Goal: Task Accomplishment & Management: Use online tool/utility

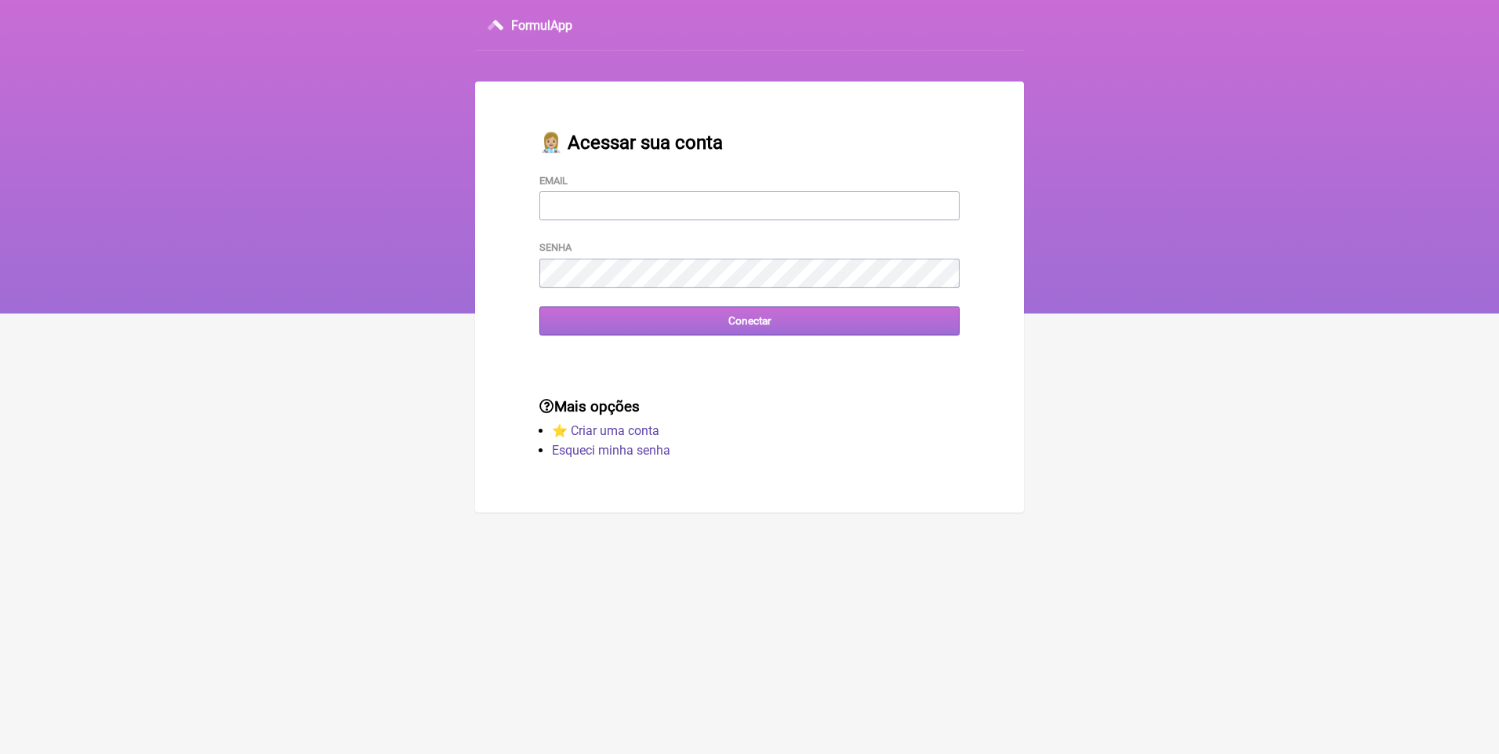
type input "[EMAIL_ADDRESS][DOMAIN_NAME]"
click at [790, 328] on input "Conectar" at bounding box center [749, 321] width 420 height 29
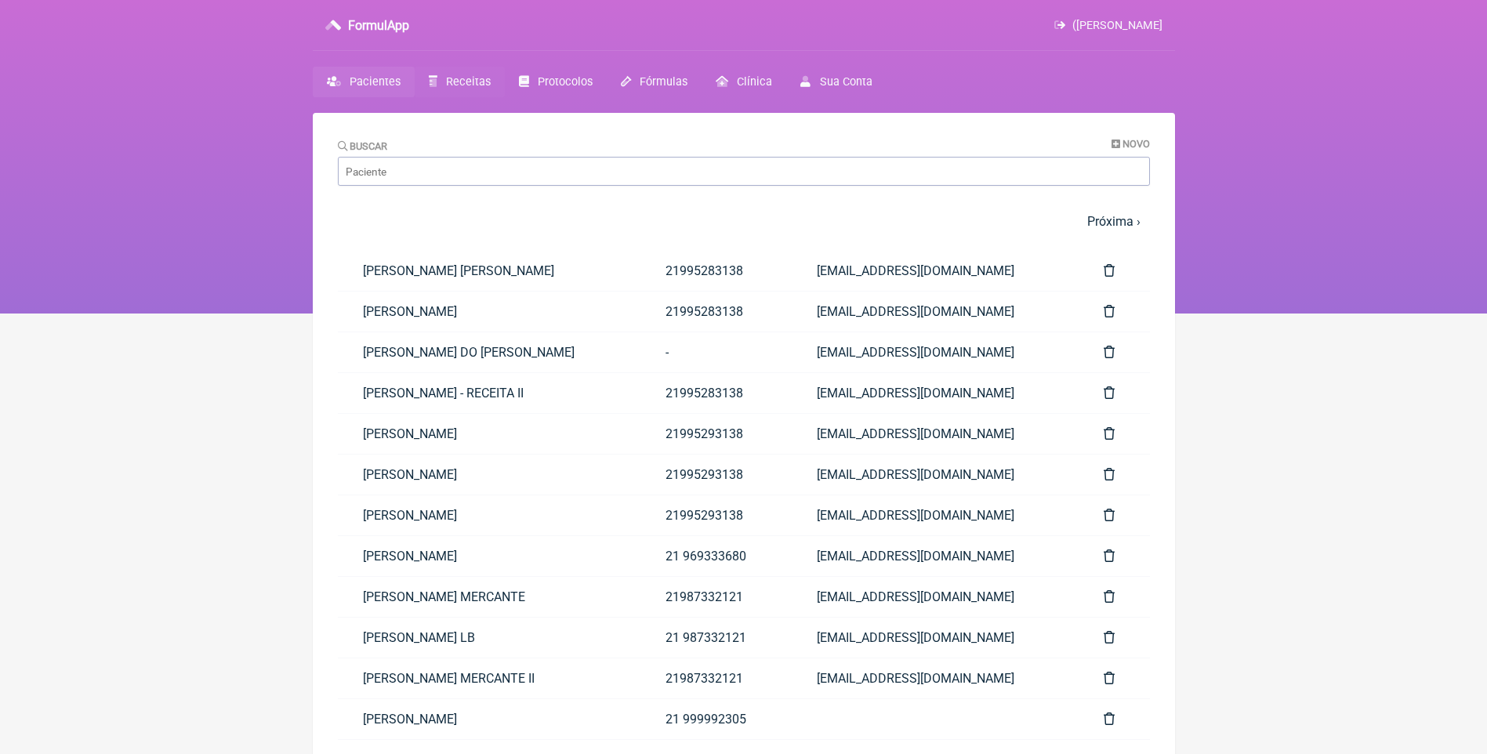
click at [476, 83] on span "Receitas" at bounding box center [468, 81] width 45 height 13
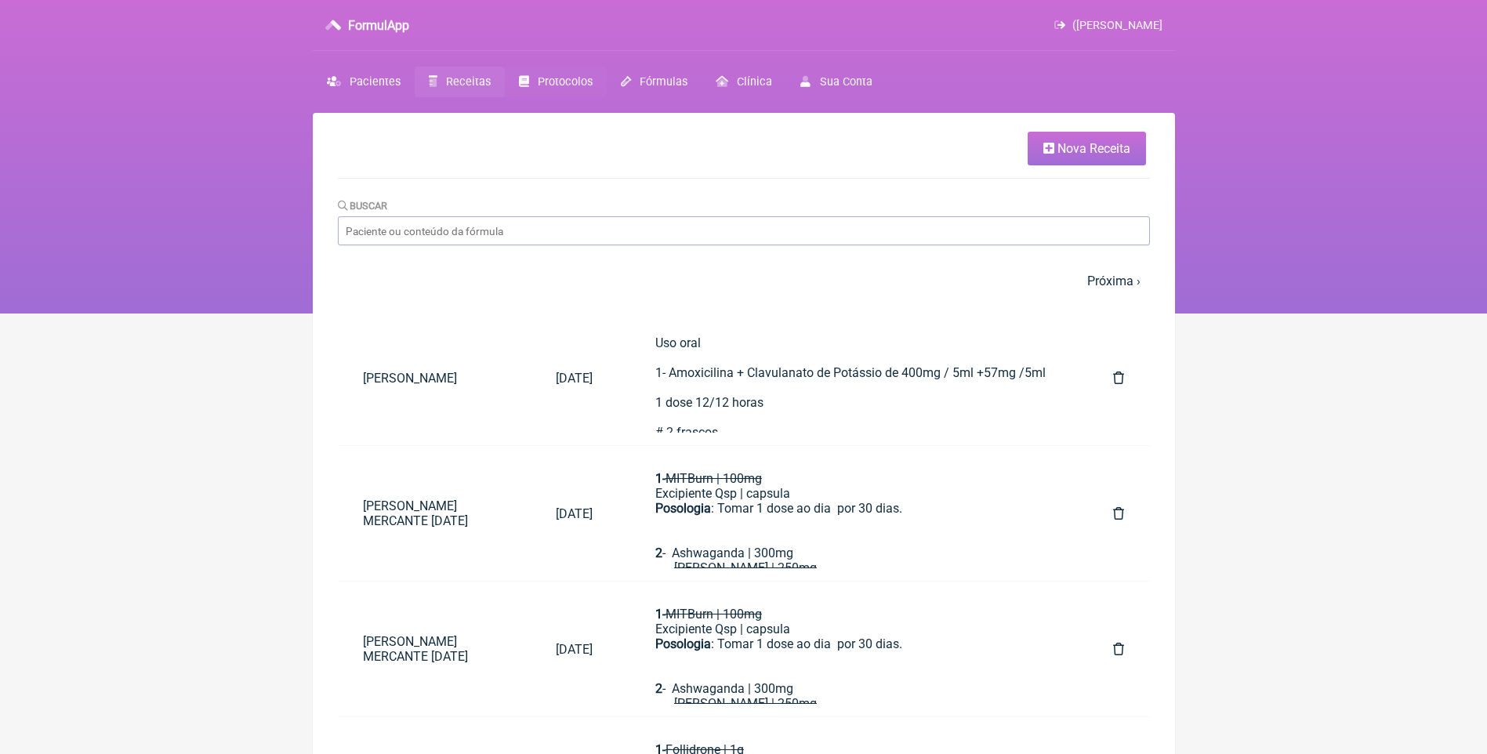
click at [556, 81] on span "Protocolos" at bounding box center [565, 81] width 55 height 13
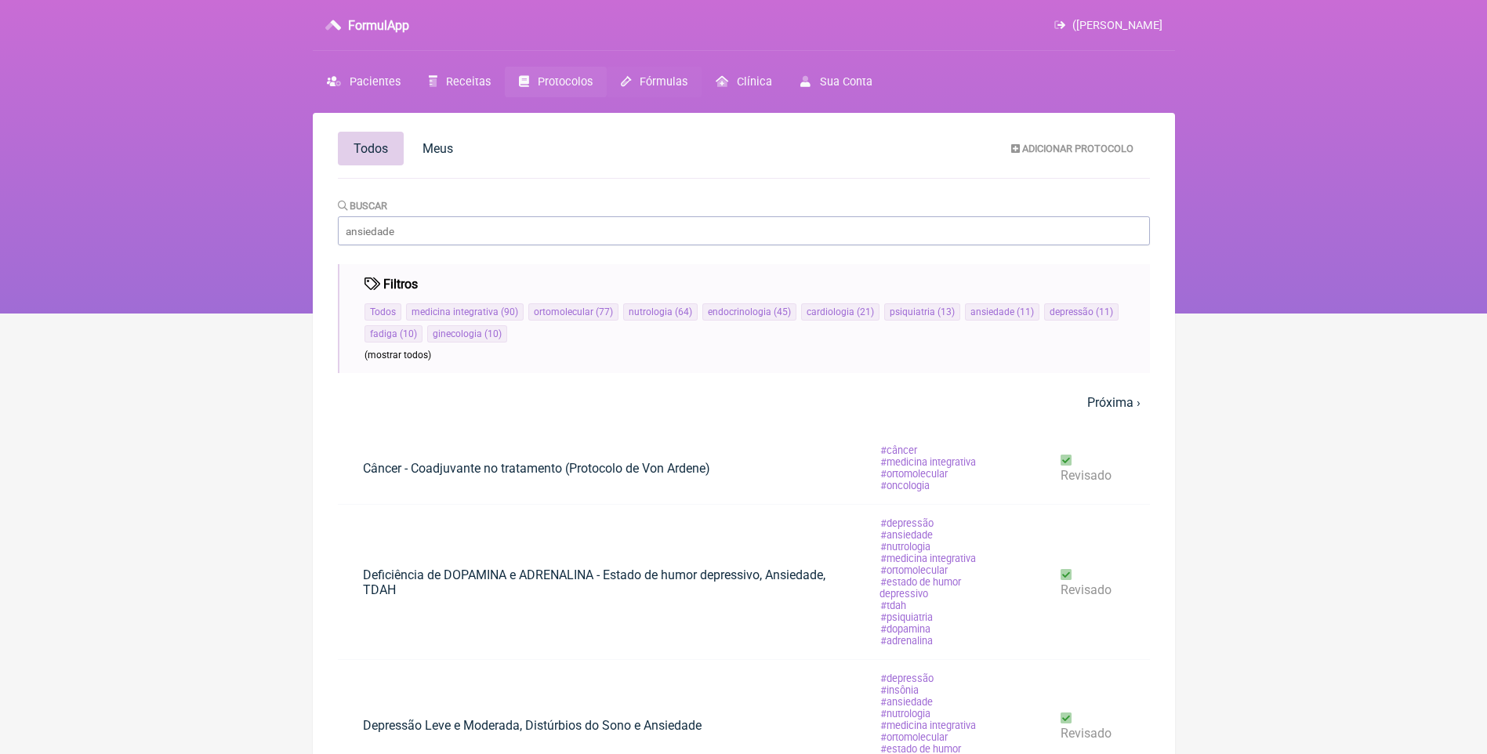
click at [664, 84] on span "Fórmulas" at bounding box center [664, 81] width 48 height 13
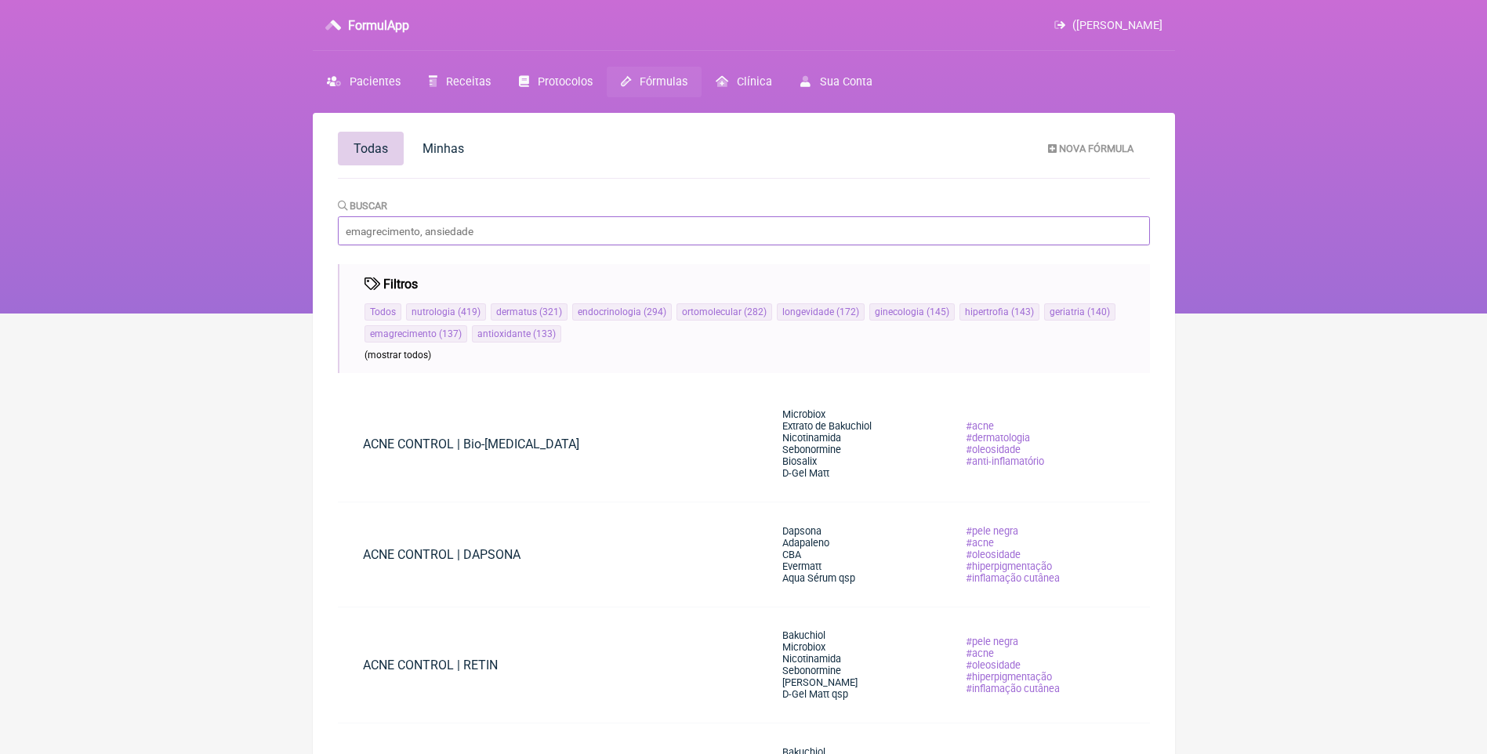
click at [432, 228] on input "Buscar" at bounding box center [744, 230] width 812 height 29
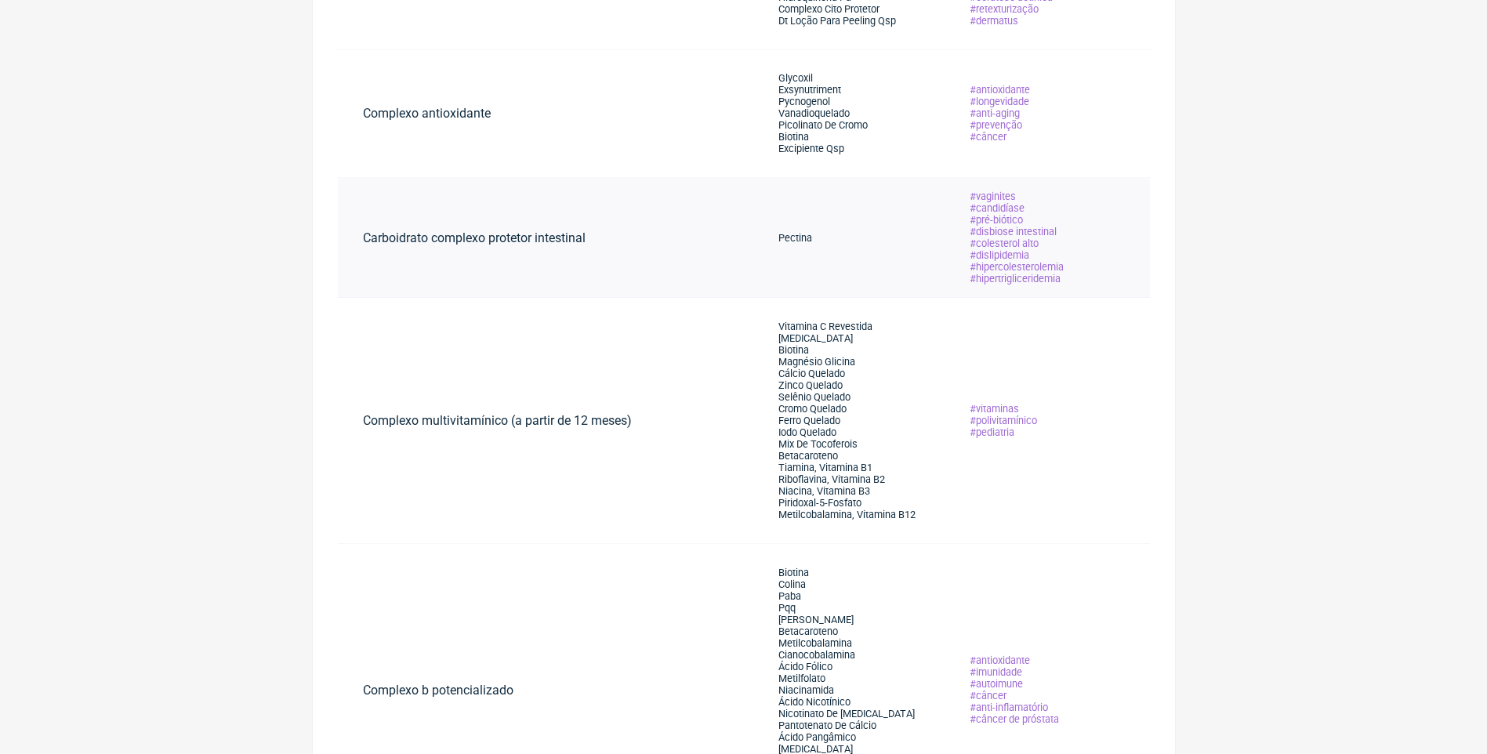
scroll to position [1019, 0]
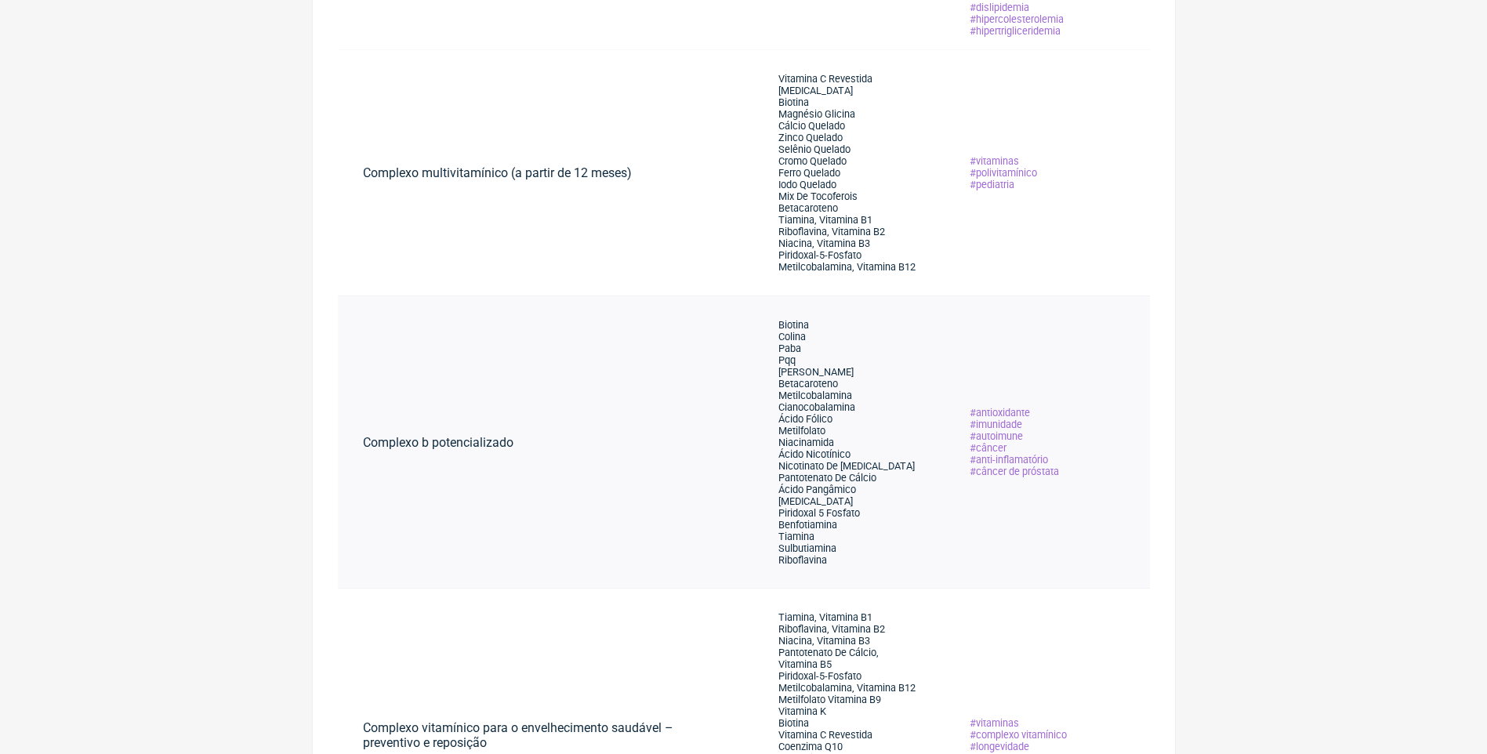
type input "COMPLEXO B"
click at [853, 430] on li "Metilfolato" at bounding box center [847, 431] width 136 height 12
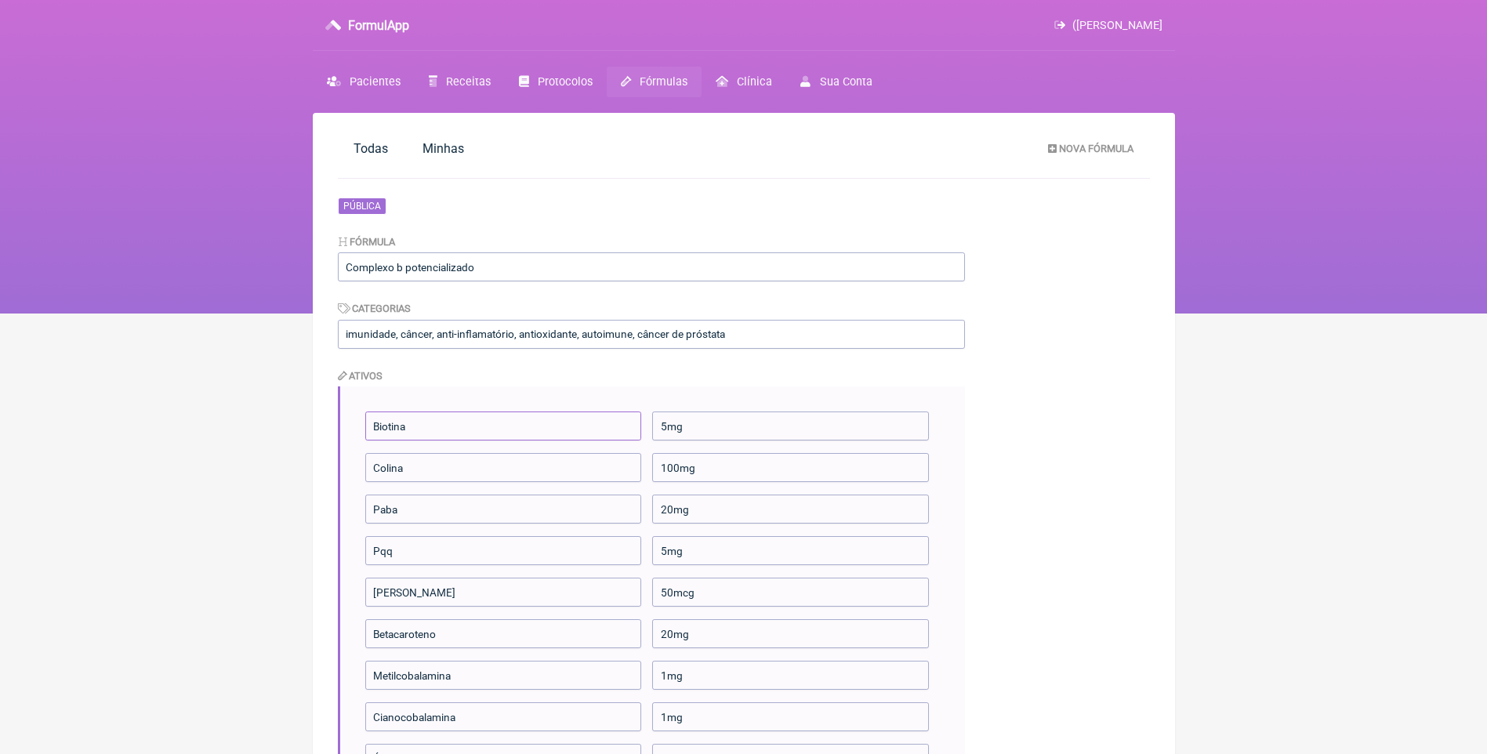
drag, startPoint x: 373, startPoint y: 428, endPoint x: 691, endPoint y: 428, distance: 317.6
click at [691, 428] on li "Biotina 5mg" at bounding box center [652, 426] width 575 height 29
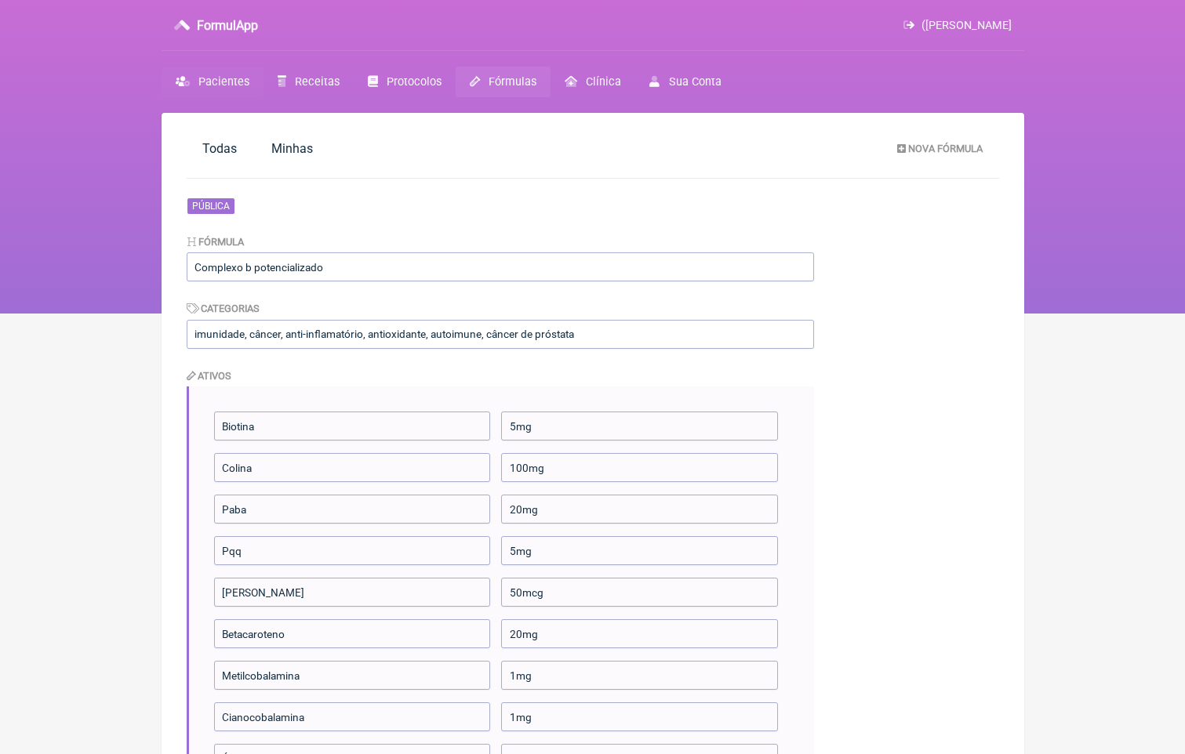
click at [227, 87] on span "Pacientes" at bounding box center [223, 81] width 51 height 13
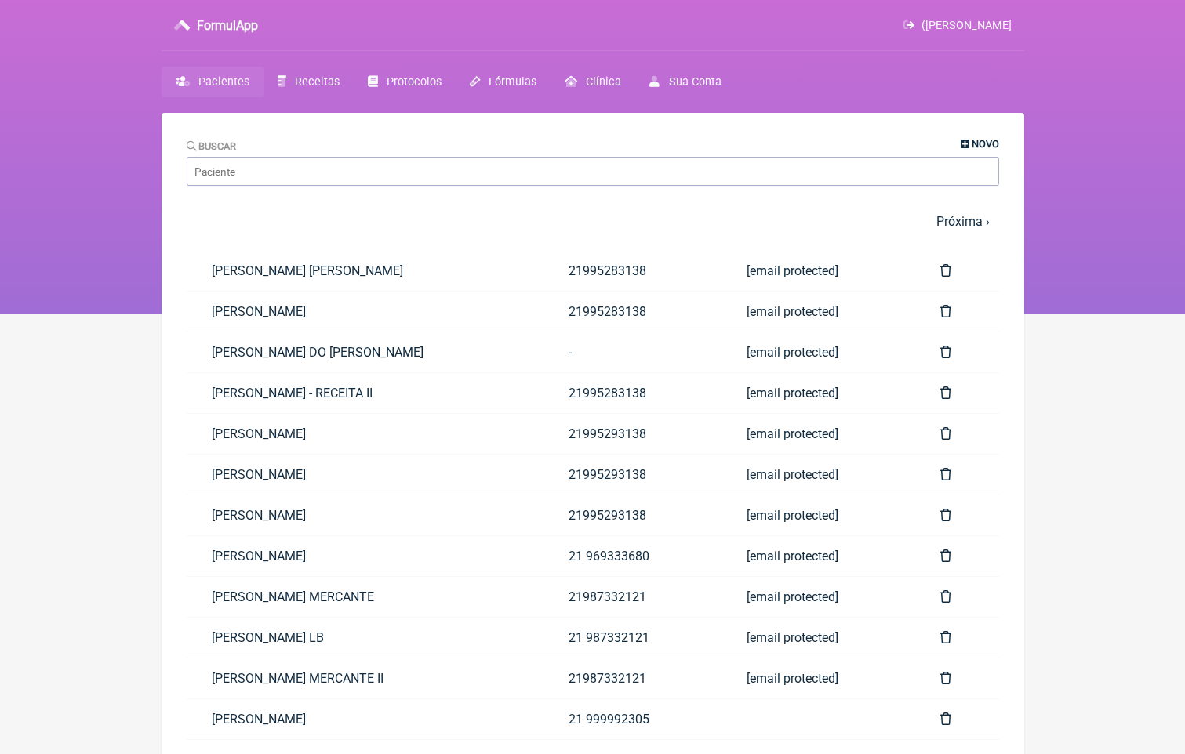
click at [965, 140] on icon at bounding box center [965, 145] width 9 height 10
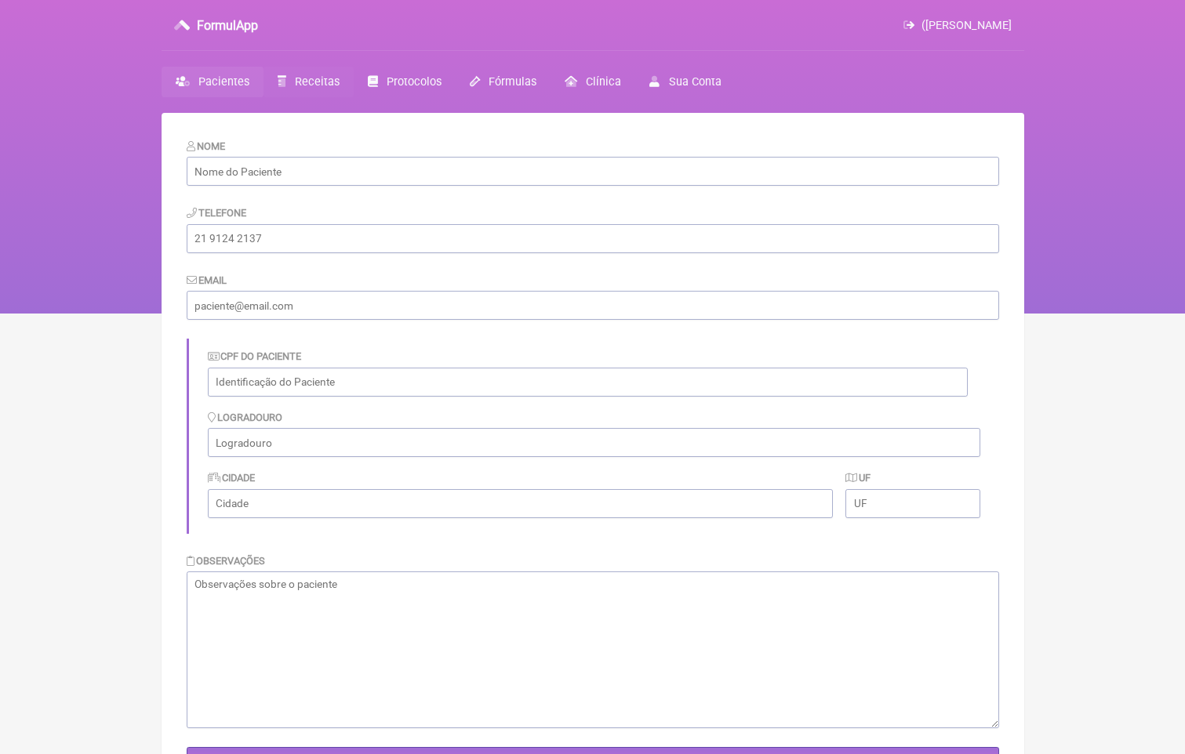
click at [320, 83] on span "Receitas" at bounding box center [317, 81] width 45 height 13
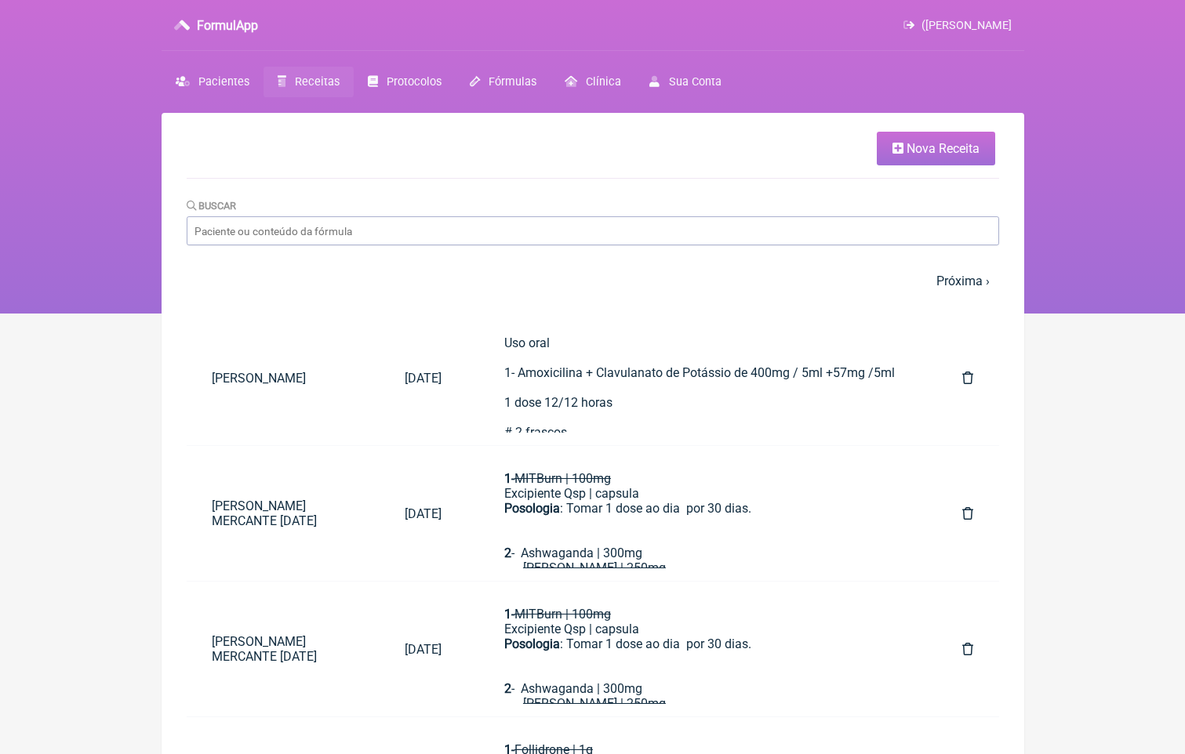
click at [930, 142] on span "Nova Receita" at bounding box center [942, 148] width 73 height 15
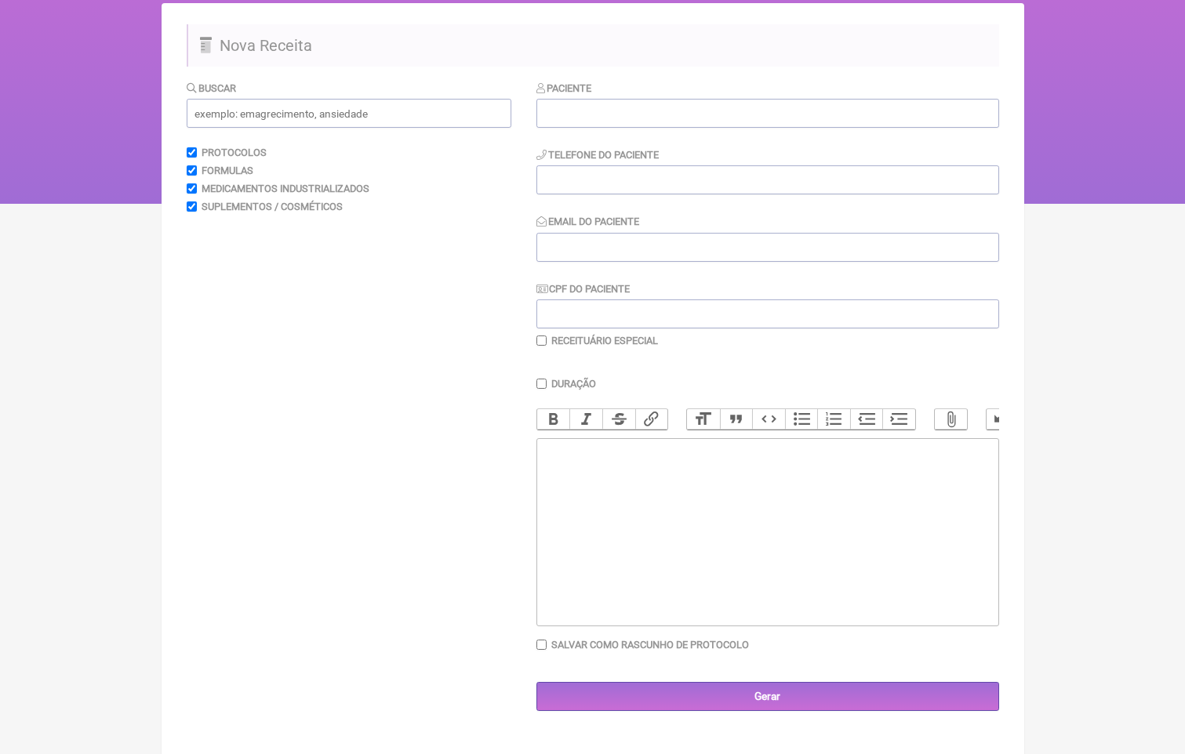
scroll to position [113, 0]
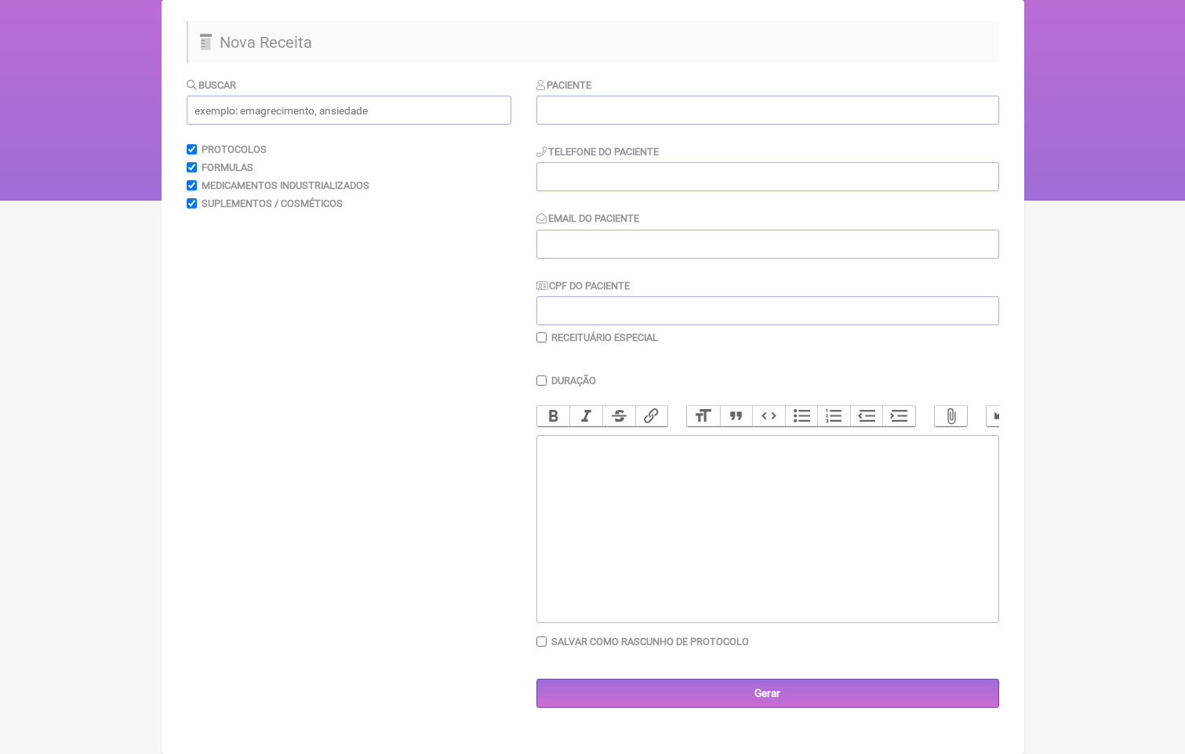
drag, startPoint x: 302, startPoint y: 91, endPoint x: 298, endPoint y: 106, distance: 15.4
click at [302, 92] on div "Buscar" at bounding box center [349, 101] width 325 height 48
click at [298, 106] on input "text" at bounding box center [349, 110] width 325 height 29
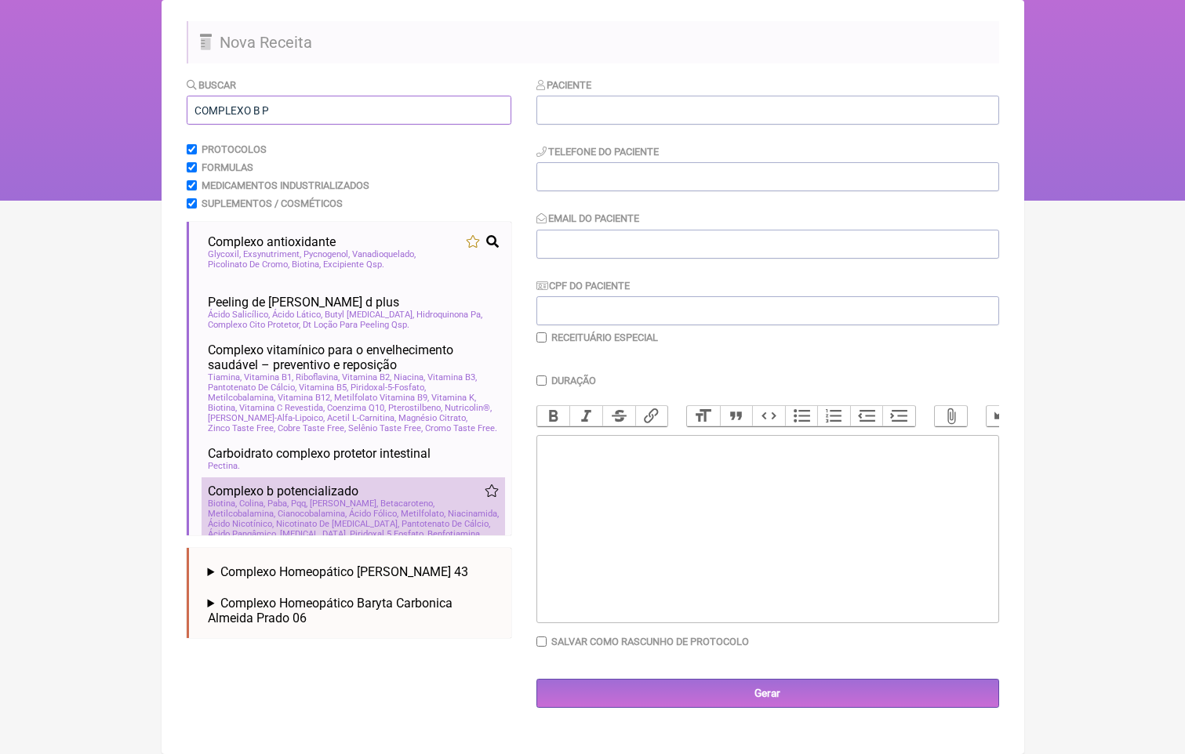
type input "COMPLEXO B P"
click at [361, 499] on div "Complexo b p otencializado" at bounding box center [353, 491] width 291 height 15
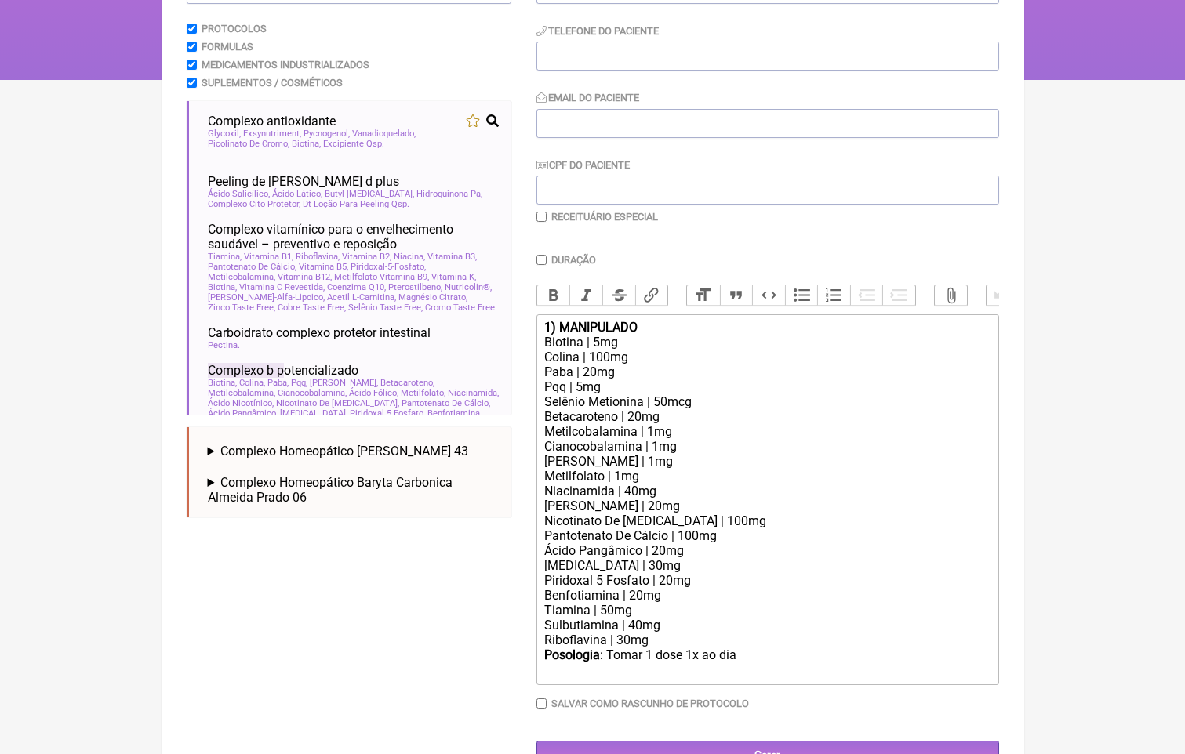
scroll to position [286, 0]
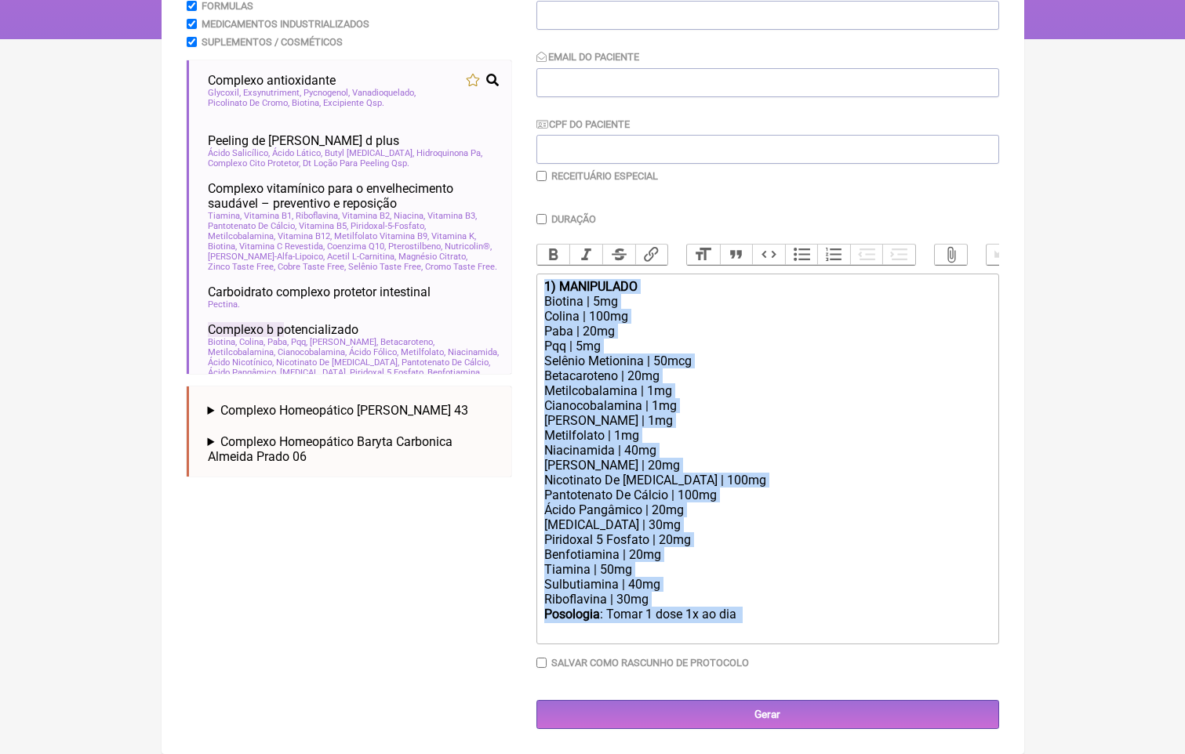
drag, startPoint x: 542, startPoint y: 283, endPoint x: 761, endPoint y: 622, distance: 403.2
click at [761, 626] on trix-editor "1) MANIPULADO Biotina | 5mg Colina | 100mg Paba | 20mg Pqq | 5mg Selênio Metion…" at bounding box center [767, 459] width 463 height 371
type trix-editor "<div><strong>1) MANIPULADO</strong></div><div>Biotina | 5mg</div><div>Colina | …"
copy trix-editor "1) MANIPULADO Biotina | 5mg Colina | 100mg Paba | 20mg Pqq | 5mg Selênio Metion…"
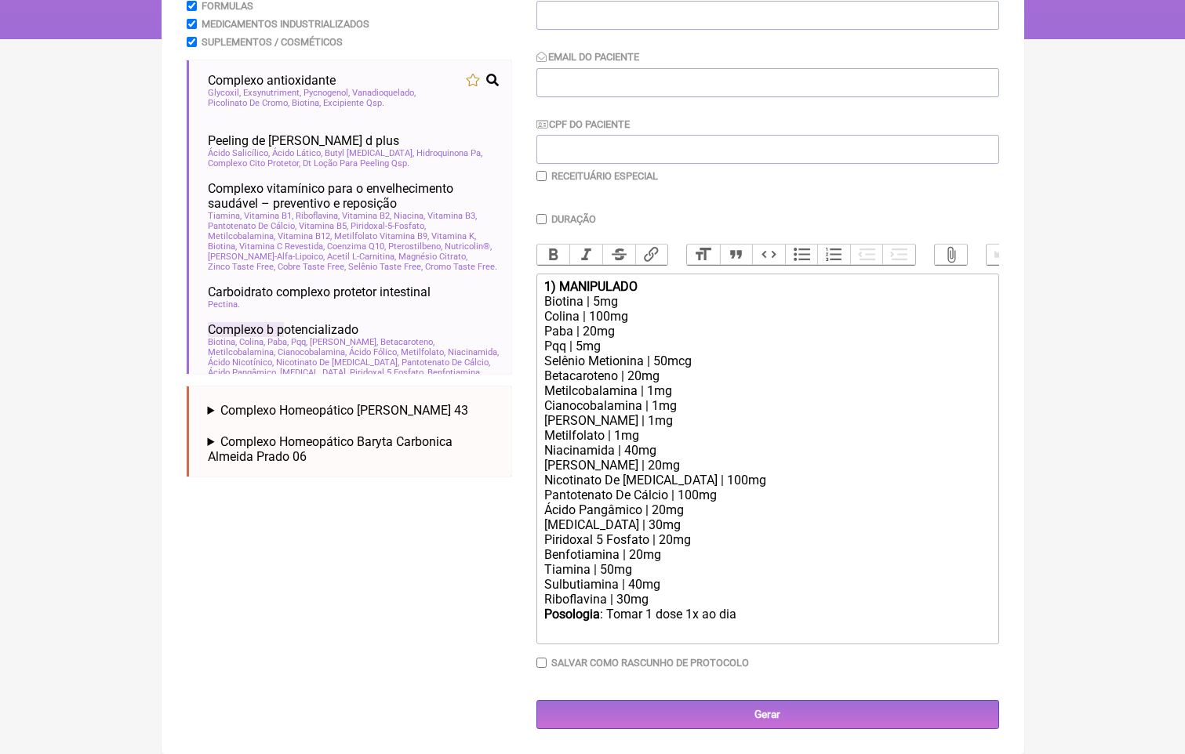
click at [441, 718] on div "Buscar COMPLEXO B P Protocolos Formulas Medicamentos Industrializados Suplement…" at bounding box center [349, 322] width 325 height 814
